Goal: Information Seeking & Learning: Learn about a topic

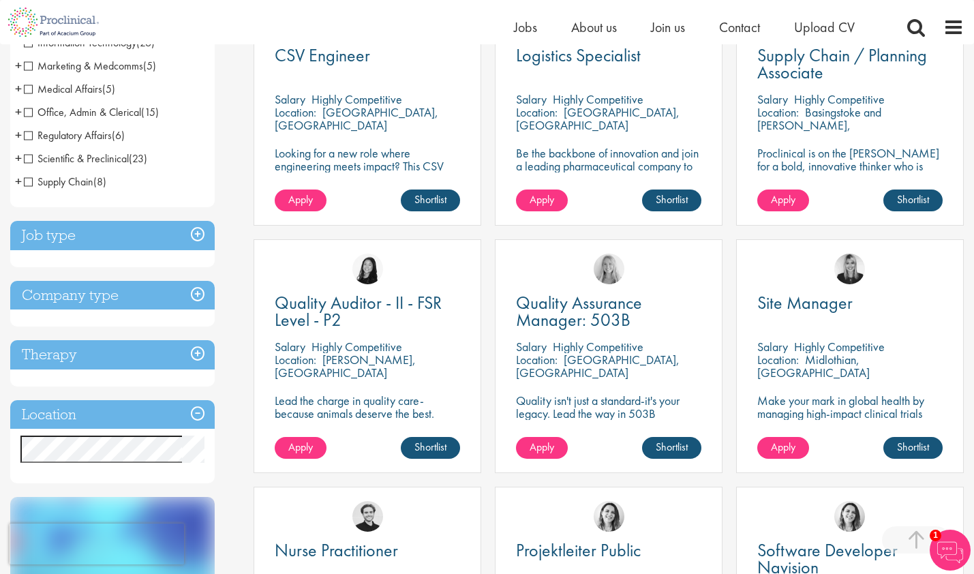
scroll to position [326, 0]
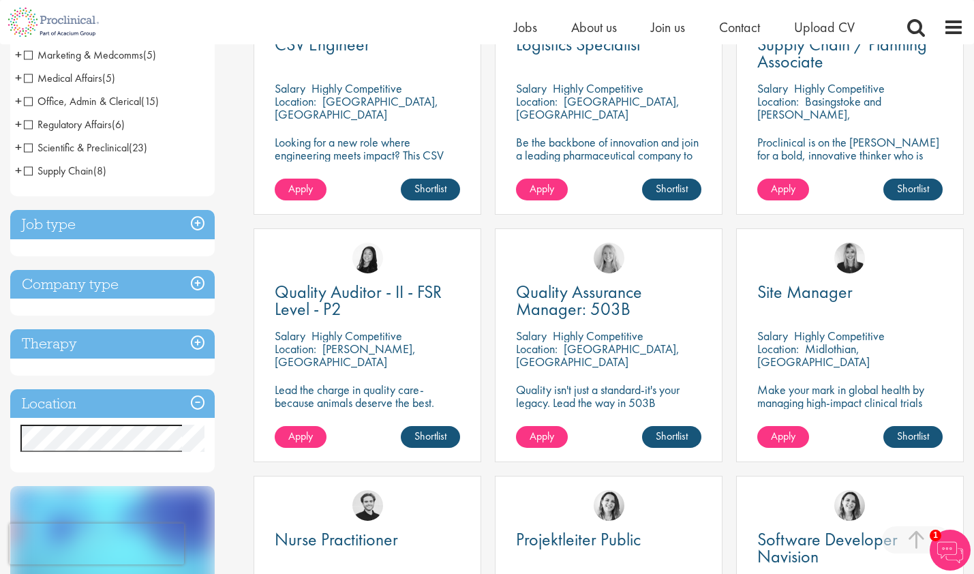
click at [117, 228] on h3 "Job type" at bounding box center [112, 224] width 204 height 29
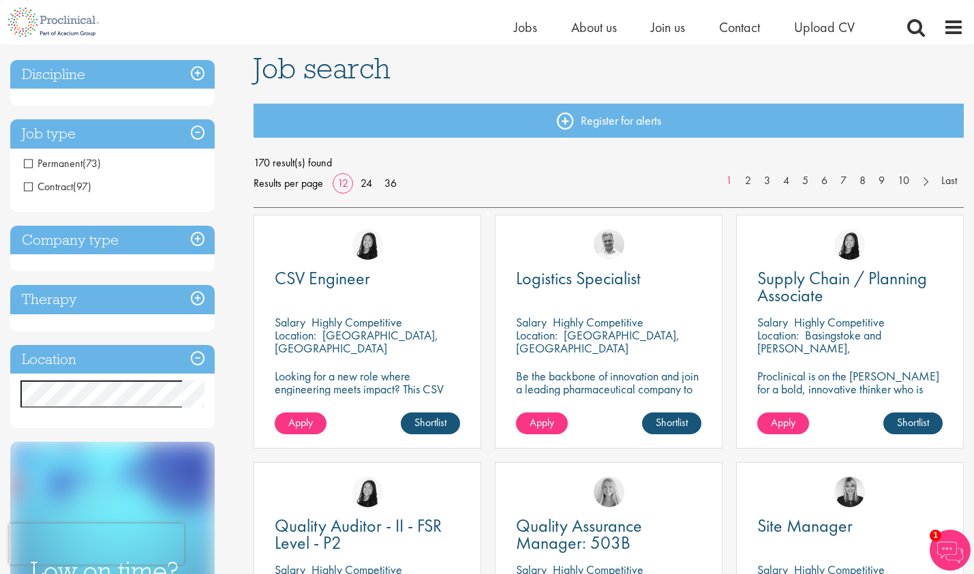
scroll to position [82, 0]
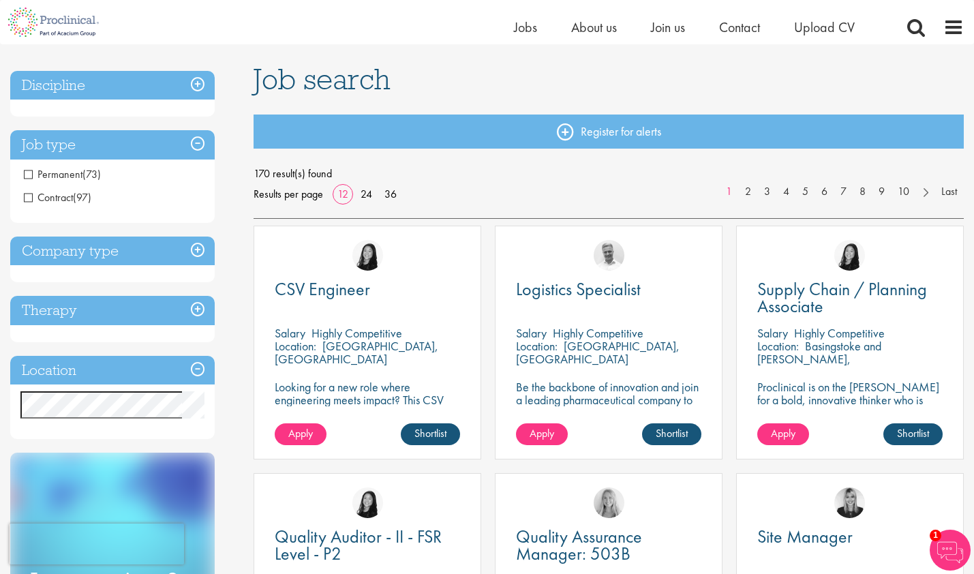
click at [27, 174] on span "Permanent" at bounding box center [53, 174] width 59 height 14
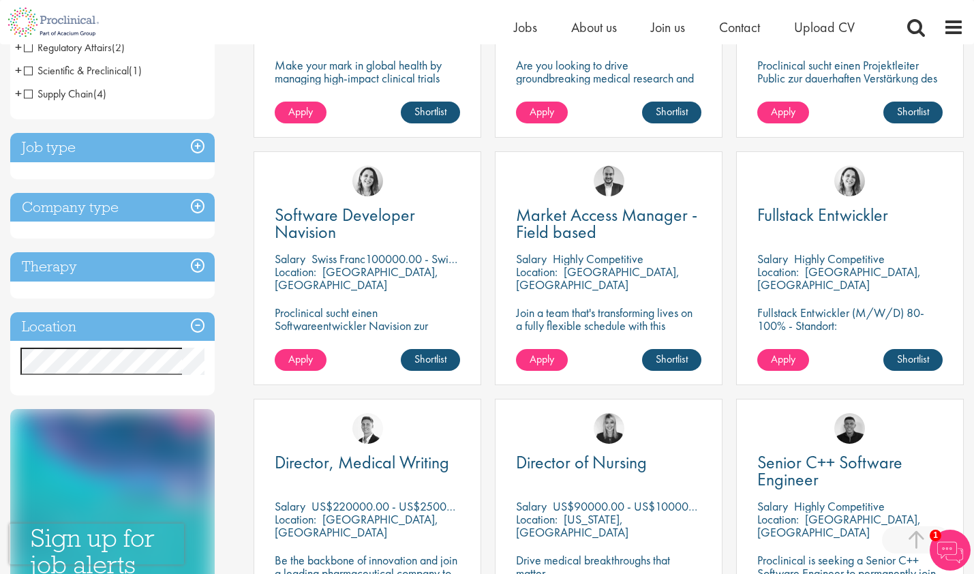
scroll to position [441, 0]
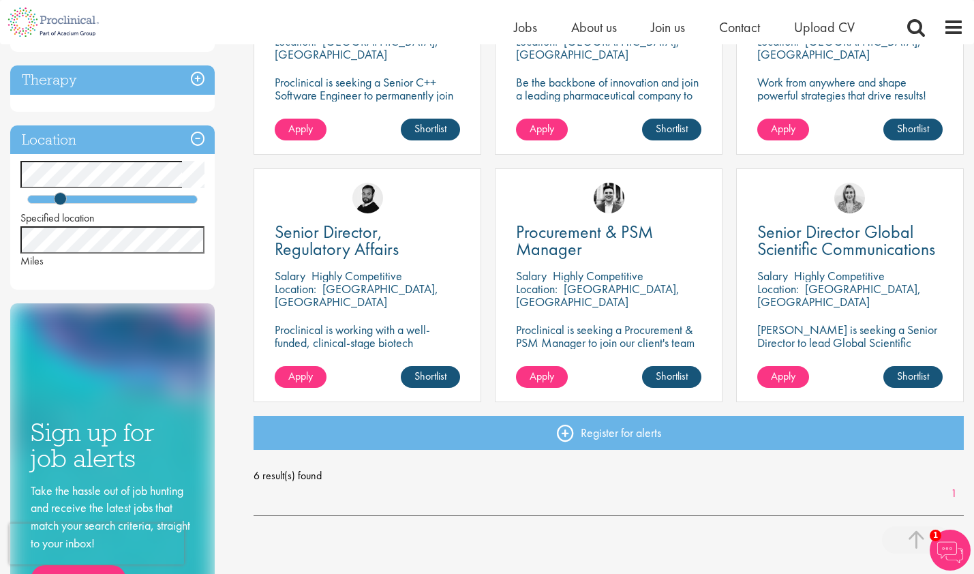
scroll to position [269, 0]
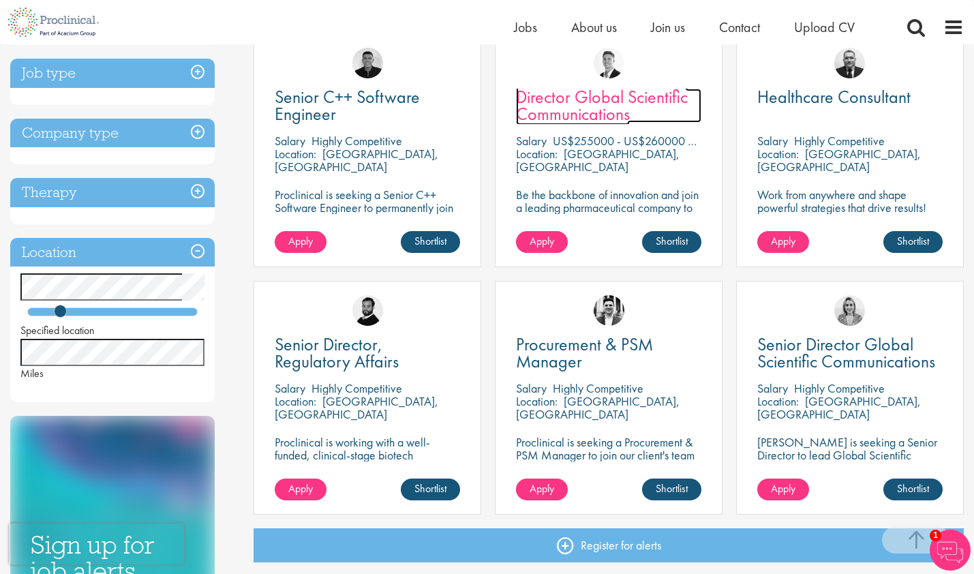
click at [571, 106] on span "Director Global Scientific Communications" at bounding box center [602, 105] width 172 height 40
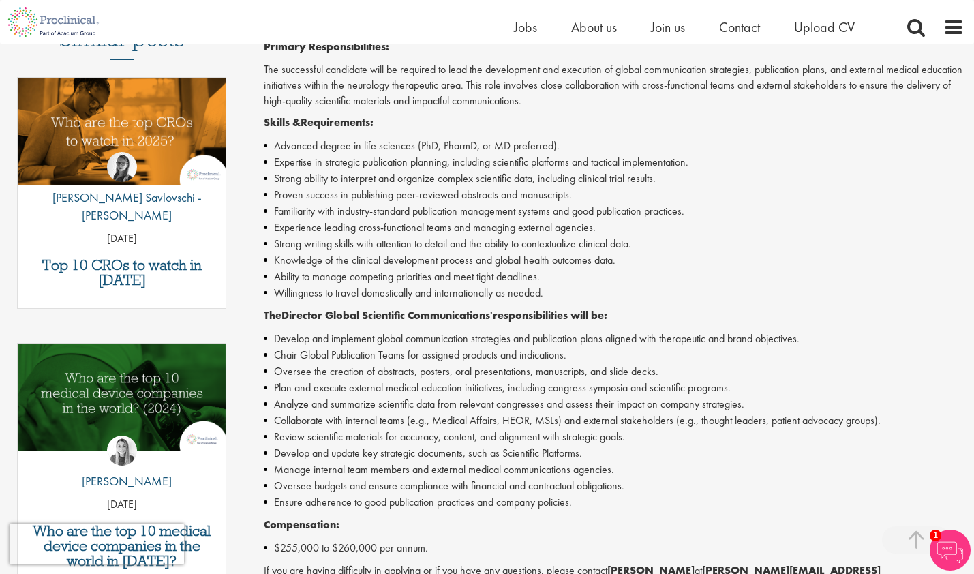
scroll to position [206, 0]
